Goal: Task Accomplishment & Management: Manage account settings

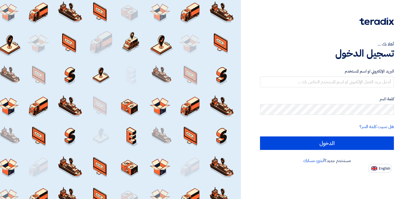
click at [388, 171] on button "English" at bounding box center [380, 168] width 24 height 9
type input "Sign in"
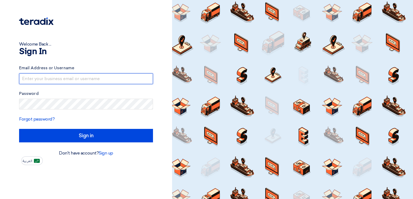
click at [92, 81] on input "text" at bounding box center [86, 78] width 134 height 11
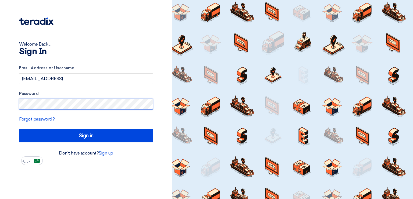
click at [19, 129] on input "Sign in" at bounding box center [86, 135] width 134 height 13
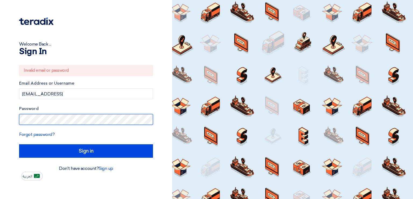
click at [7, 118] on div "Welcome Back ... Sign In Invalid email or password Email Address or Username [E…" at bounding box center [86, 90] width 164 height 180
click at [19, 144] on input "Sign in" at bounding box center [86, 150] width 134 height 13
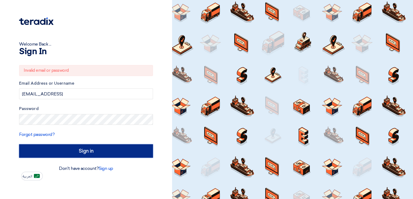
click at [68, 146] on input "Sign in" at bounding box center [86, 150] width 134 height 13
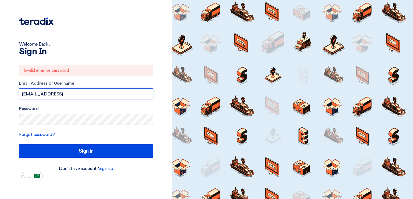
click at [83, 94] on input "[EMAIL_ADDRESS]" at bounding box center [86, 93] width 134 height 11
type input "[EMAIL_ADDRESS][DOMAIN_NAME]"
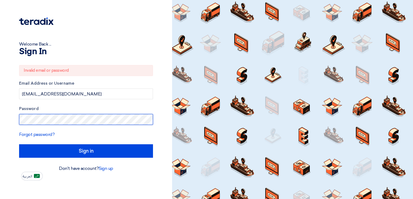
click at [0, 107] on div "Welcome Back ... Sign In Invalid email or password Email Address or Username [E…" at bounding box center [86, 99] width 172 height 199
click at [19, 144] on input "Sign in" at bounding box center [86, 150] width 134 height 13
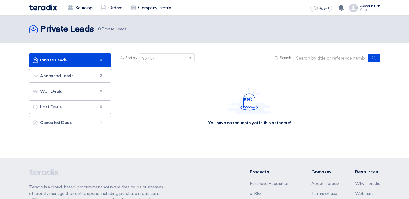
click at [375, 5] on div "Account" at bounding box center [367, 6] width 15 height 5
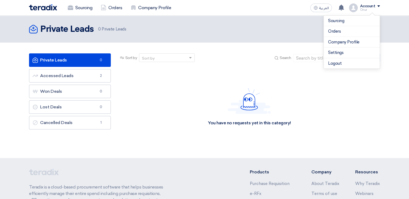
click at [376, 5] on div "Account" at bounding box center [370, 6] width 20 height 5
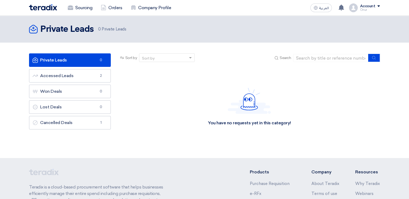
click at [396, 72] on section "Private Leads Private Leads 0 Accessed Leads Accessed Leads 2 Won Deals Won Dea…" at bounding box center [204, 100] width 409 height 115
click at [336, 101] on div "You have no requests yet in this category!" at bounding box center [249, 106] width 261 height 81
click at [190, 73] on div "You have no requests yet in this category!" at bounding box center [249, 106] width 261 height 81
click at [156, 109] on div "You have no requests yet in this category!" at bounding box center [249, 106] width 261 height 81
drag, startPoint x: 117, startPoint y: 97, endPoint x: 118, endPoint y: 19, distance: 78.3
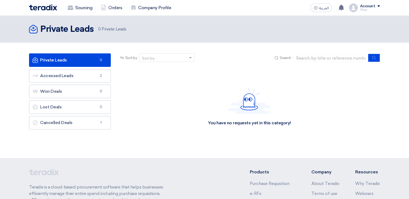
click at [117, 93] on div "You have no requests yet in this category!" at bounding box center [249, 106] width 269 height 81
